Goal: Browse casually

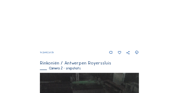
scroll to position [136, 0]
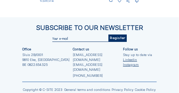
scroll to position [448, 0]
